Goal: Task Accomplishment & Management: Complete application form

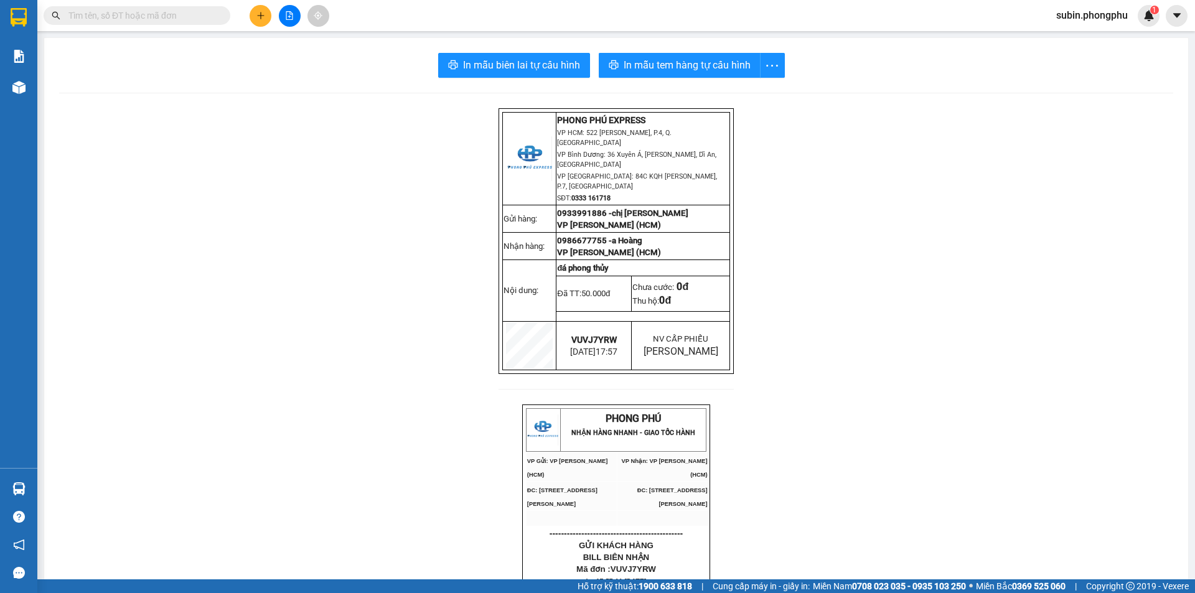
click at [194, 70] on div "In mẫu biên lai tự cấu hình In mẫu tem hàng tự cấu hình" at bounding box center [616, 65] width 1114 height 25
click at [192, 17] on input "text" at bounding box center [141, 16] width 147 height 14
click at [136, 14] on input "text" at bounding box center [141, 16] width 147 height 14
click at [476, 68] on span "In mẫu biên lai tự cấu hình" at bounding box center [521, 65] width 117 height 16
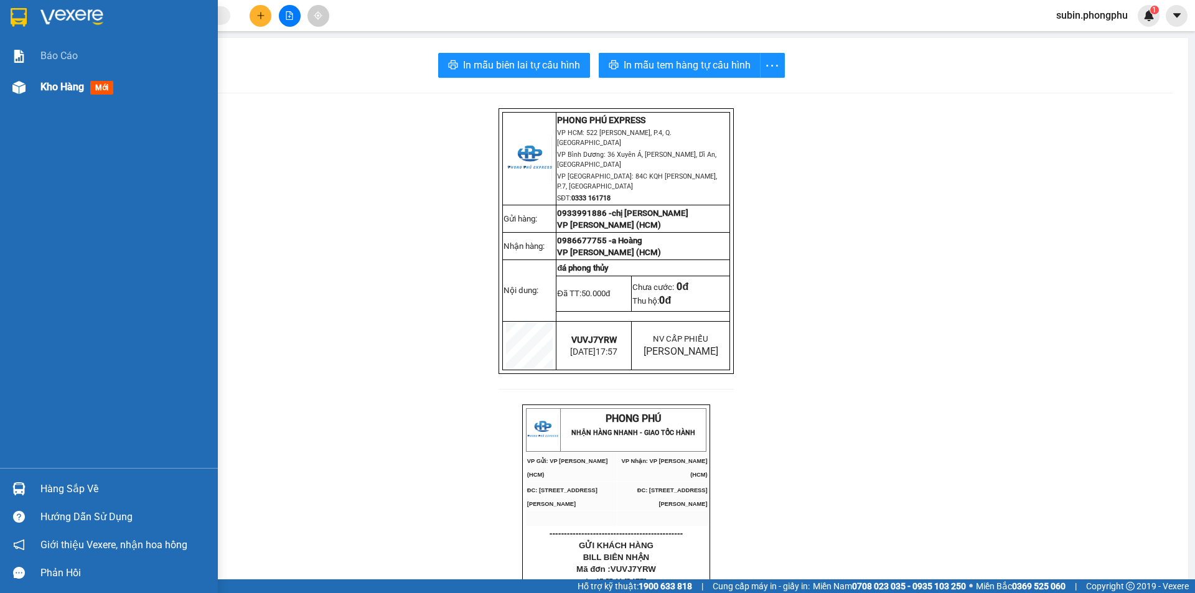
click at [17, 89] on img at bounding box center [18, 87] width 13 height 13
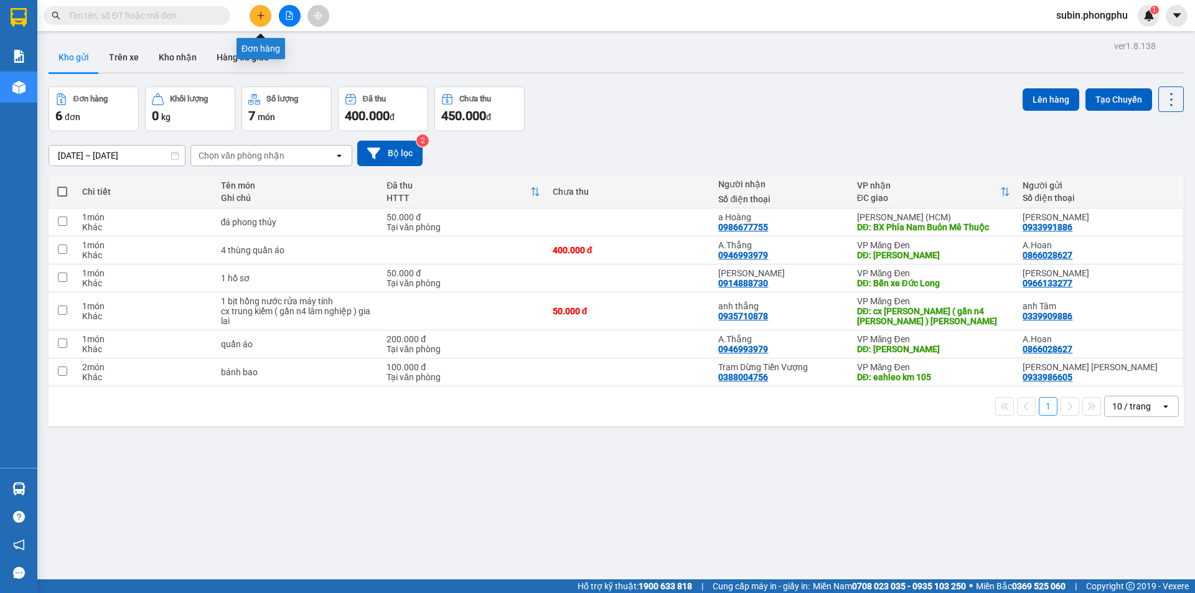
click at [255, 18] on button at bounding box center [261, 16] width 22 height 22
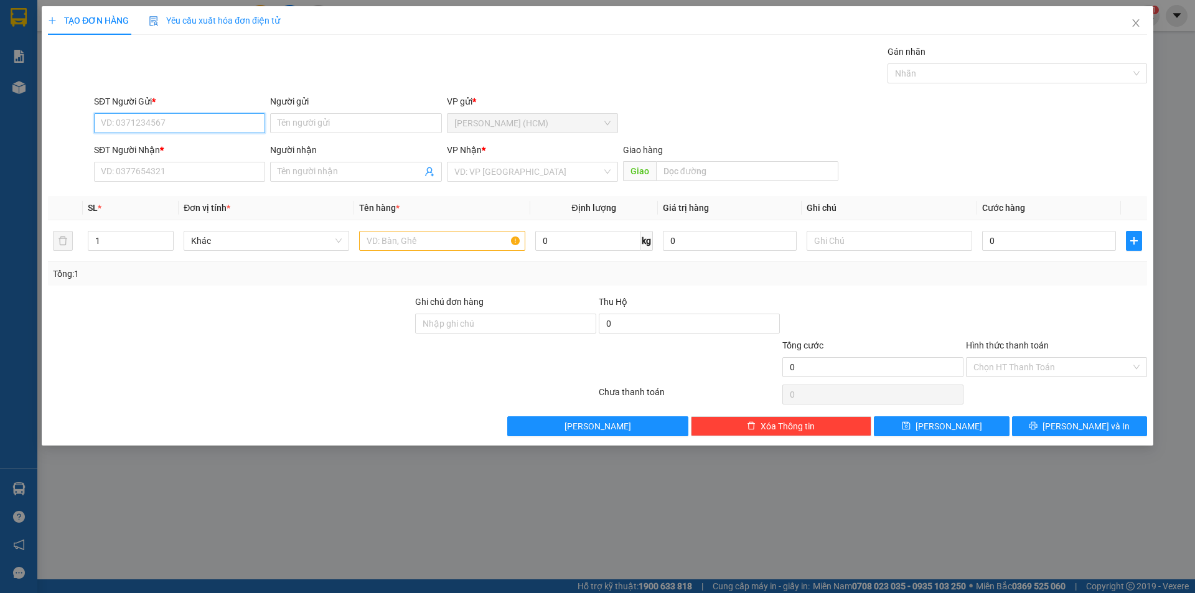
click at [171, 123] on input "SĐT Người Gửi *" at bounding box center [179, 123] width 171 height 20
type input "0797028880"
click at [298, 124] on input "Người gửi" at bounding box center [355, 123] width 171 height 20
click at [187, 165] on input "SĐT Người Nhận *" at bounding box center [179, 172] width 171 height 20
click at [345, 123] on input "A.Long" at bounding box center [355, 123] width 171 height 20
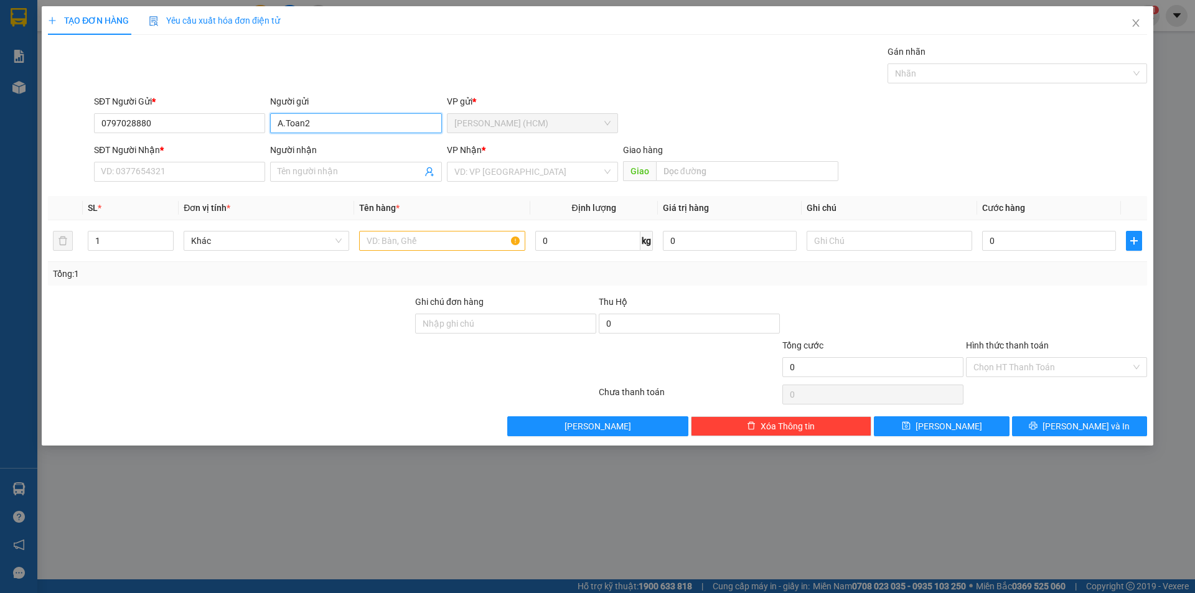
click at [349, 123] on input "A.Toan2" at bounding box center [355, 123] width 171 height 20
click at [627, 496] on div "TẠO ĐƠN HÀNG Yêu cầu xuất hóa đơn điện tử Transit Pickup Surcharge Ids Transit …" at bounding box center [597, 296] width 1195 height 593
click at [321, 124] on input "A.Toan" at bounding box center [355, 123] width 171 height 20
click at [195, 167] on input "SĐT Người Nhận *" at bounding box center [179, 172] width 171 height 20
click at [341, 129] on input "A.Toàn" at bounding box center [355, 123] width 171 height 20
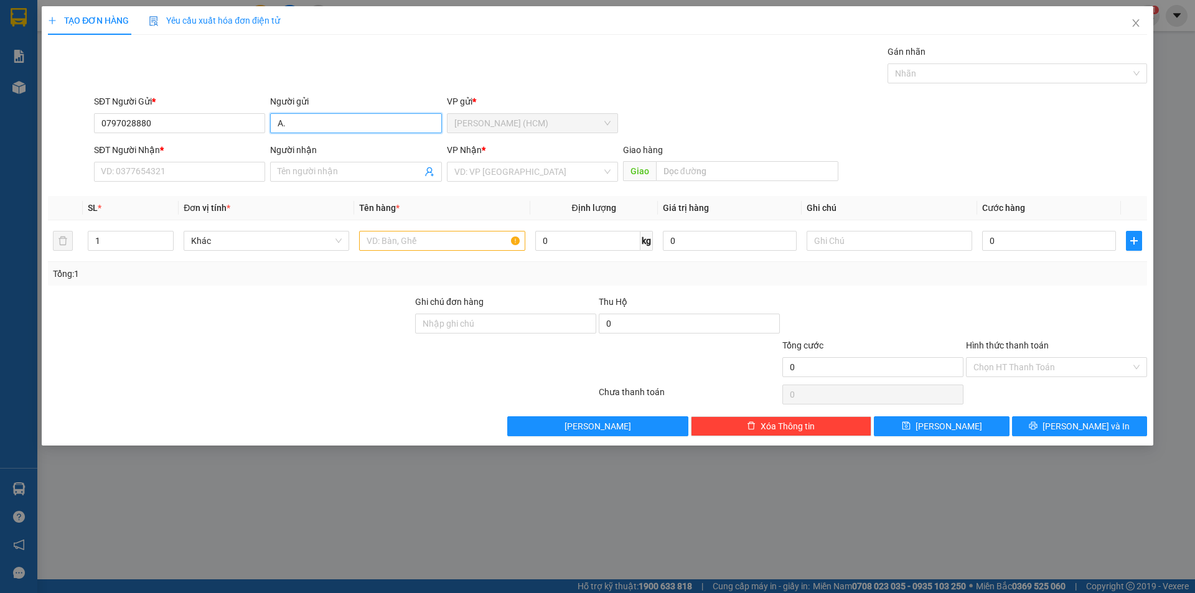
type input "A"
click at [204, 120] on input "0797028880" at bounding box center [179, 123] width 171 height 20
type input "0"
click at [314, 122] on input "Người gửi" at bounding box center [355, 123] width 171 height 20
type input "A.Long"
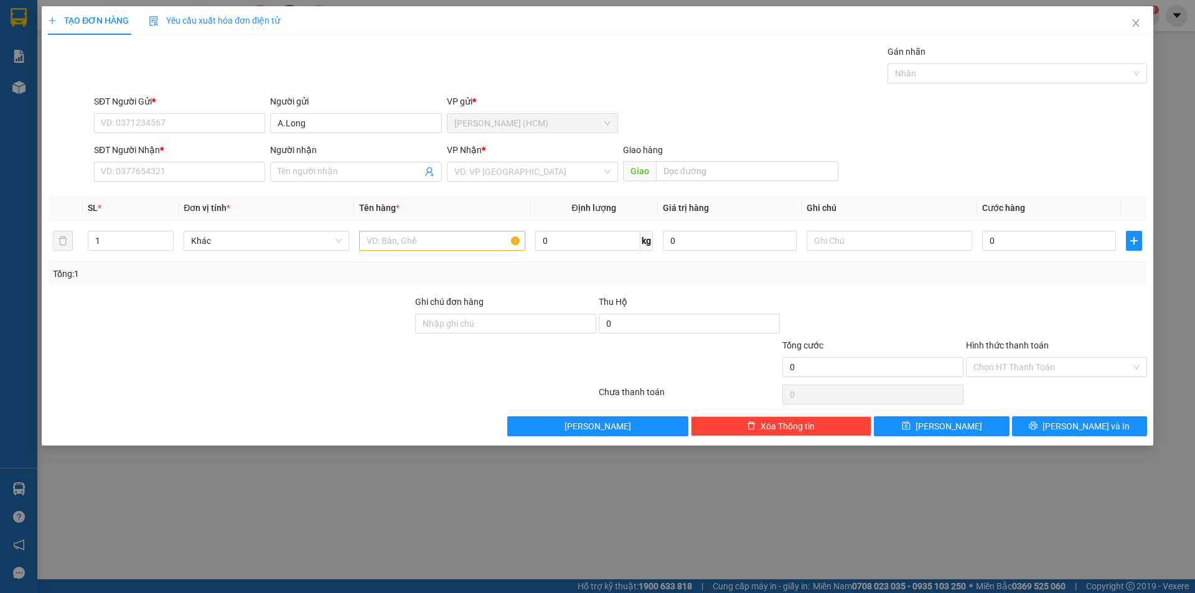
click at [185, 108] on div "SĐT Người Gửi *" at bounding box center [179, 102] width 171 height 14
click at [185, 113] on input "SĐT Người Gửi *" at bounding box center [179, 123] width 171 height 20
click at [177, 135] on div "SĐT Người Gửi * VD: 0371234567" at bounding box center [179, 117] width 171 height 44
click at [195, 114] on input "SĐT Người Gửi *" at bounding box center [179, 123] width 171 height 20
type input "0901343295"
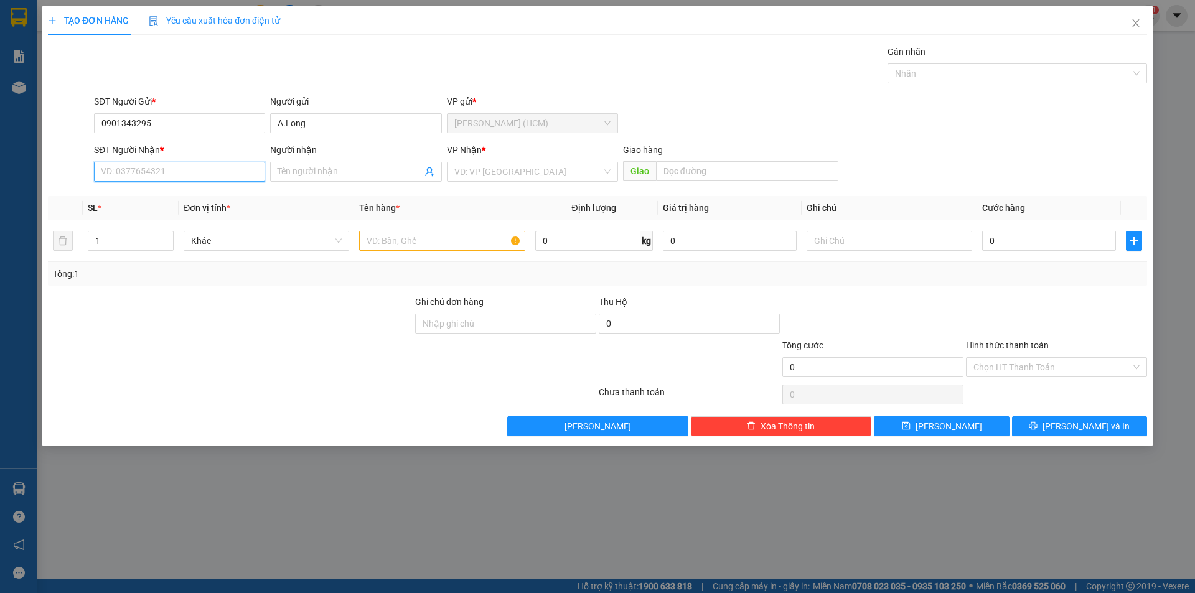
click at [216, 179] on input "SĐT Người Nhận *" at bounding box center [179, 172] width 171 height 20
type input "0797028880"
click at [294, 170] on input "Người nhận" at bounding box center [350, 172] width 144 height 14
type input "a toan"
click at [284, 405] on div at bounding box center [322, 394] width 551 height 25
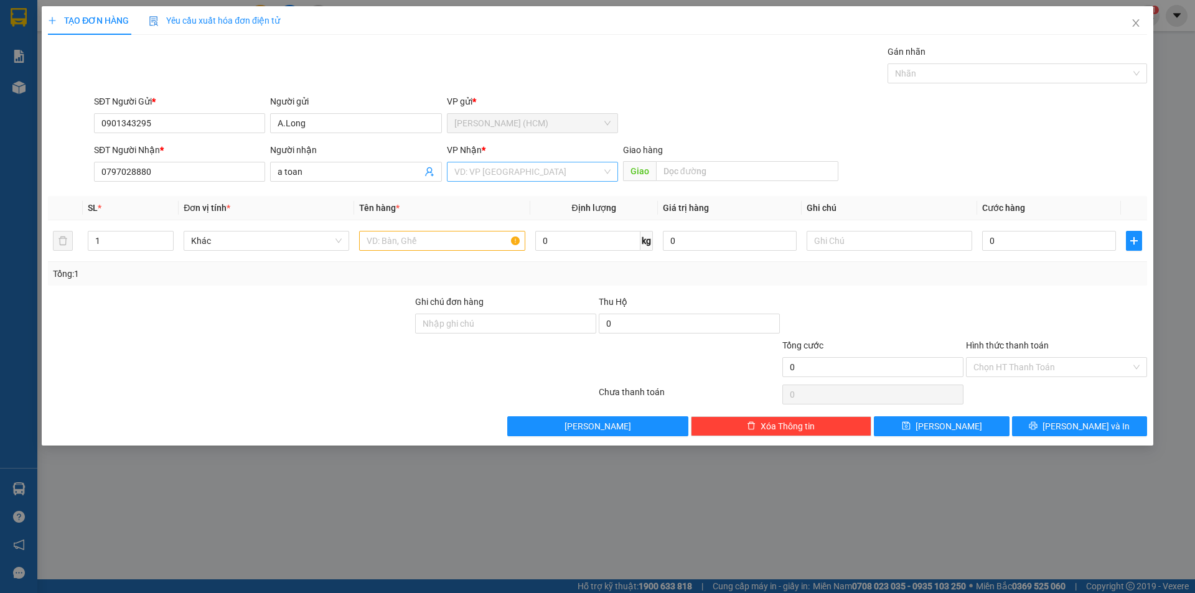
click at [573, 162] on input "search" at bounding box center [528, 171] width 148 height 19
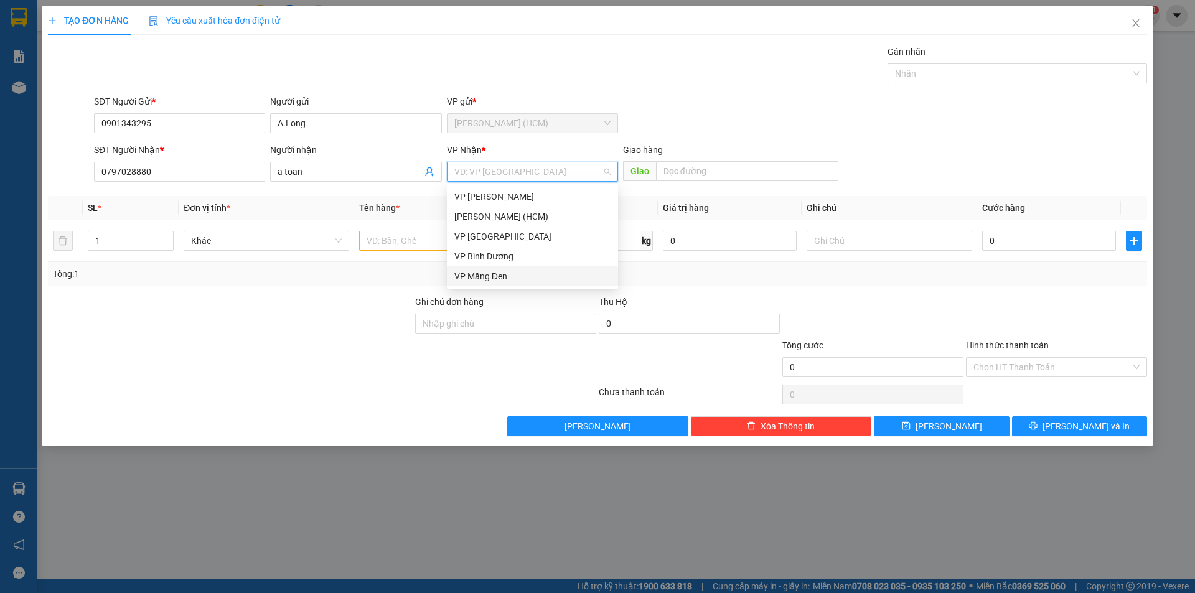
click at [504, 279] on div "VP Măng Đen" at bounding box center [532, 277] width 156 height 14
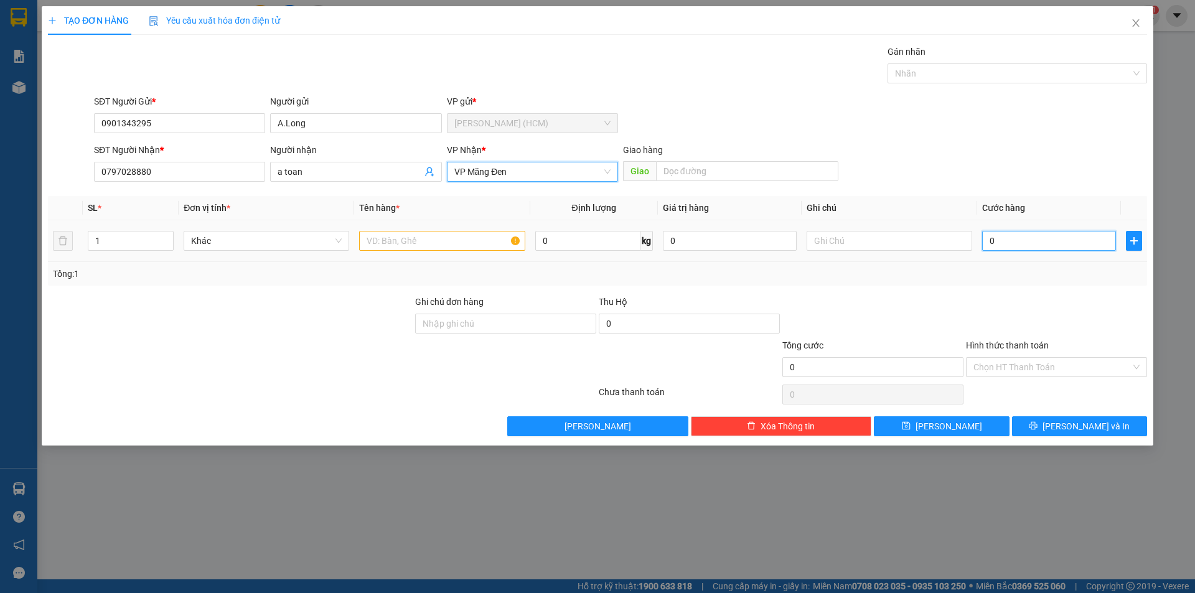
click at [991, 235] on input "0" at bounding box center [1049, 241] width 134 height 20
click at [985, 243] on input "0" at bounding box center [1049, 241] width 134 height 20
type input "20"
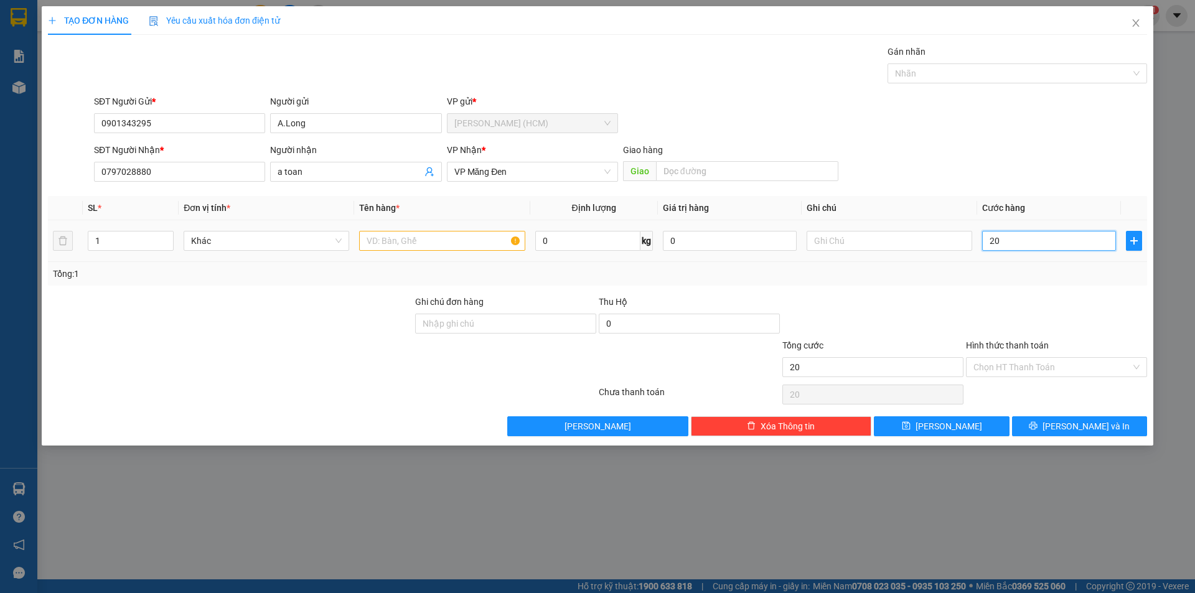
type input "250"
type input "250.000"
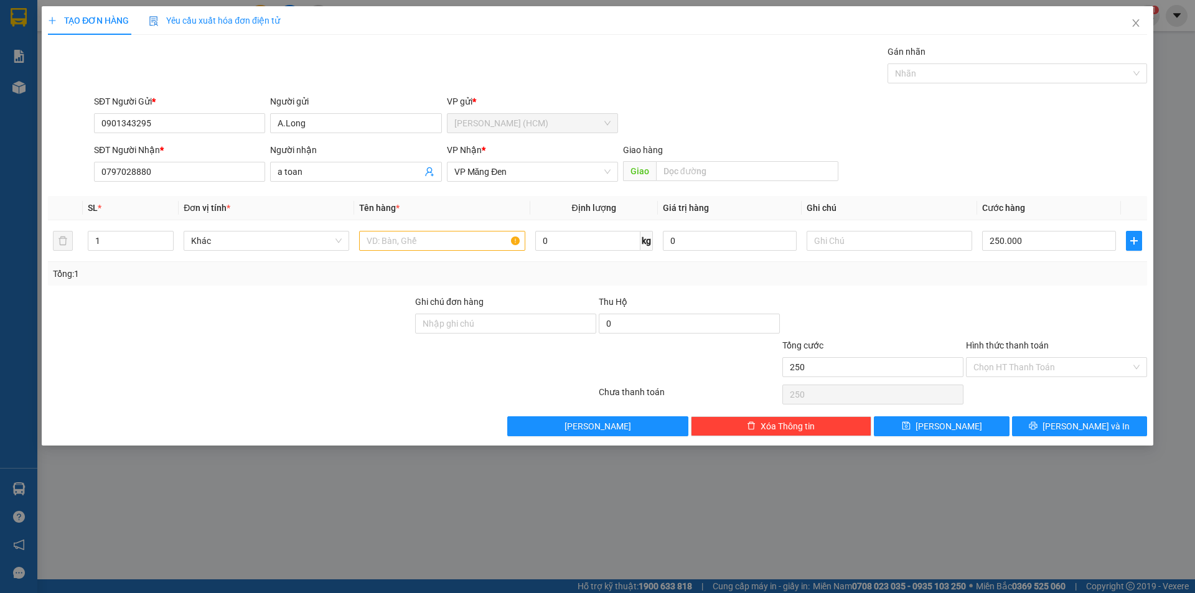
type input "250.000"
click at [951, 272] on div "Tổng: 1" at bounding box center [597, 274] width 1089 height 14
click at [426, 239] on input "text" at bounding box center [442, 241] width 166 height 20
type input "4"
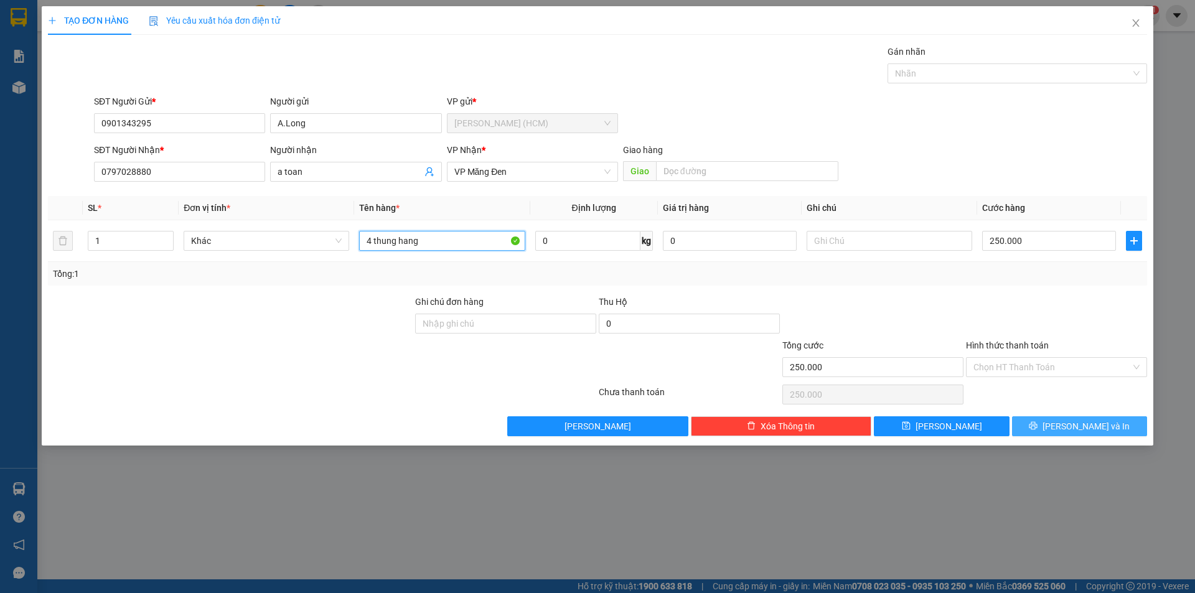
type input "4 thung hang"
click at [1053, 430] on button "Lưu và In" at bounding box center [1079, 426] width 135 height 20
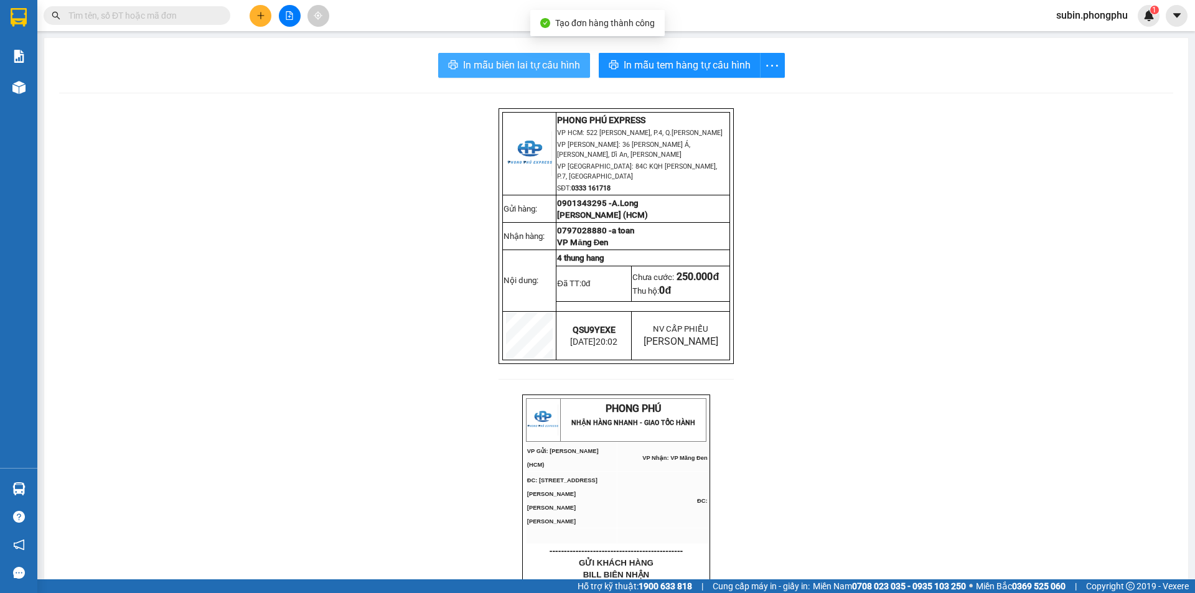
click at [540, 72] on span "In mẫu biên lai tự cấu hình" at bounding box center [521, 65] width 117 height 16
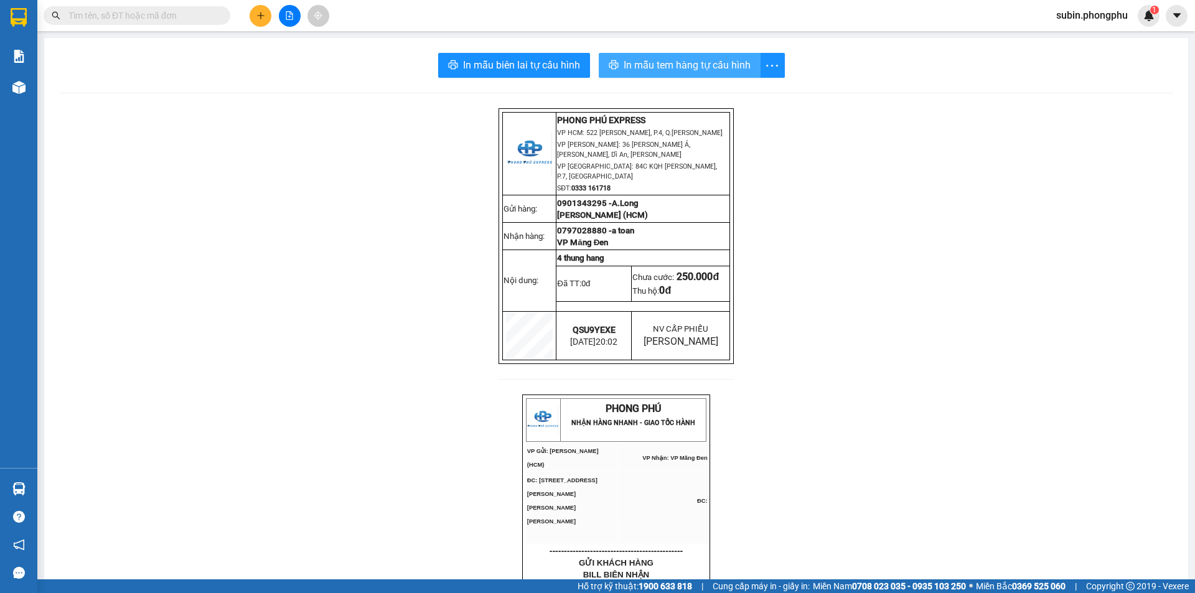
click at [705, 68] on span "In mẫu tem hàng tự cấu hình" at bounding box center [687, 65] width 127 height 16
